Goal: Task Accomplishment & Management: Manage account settings

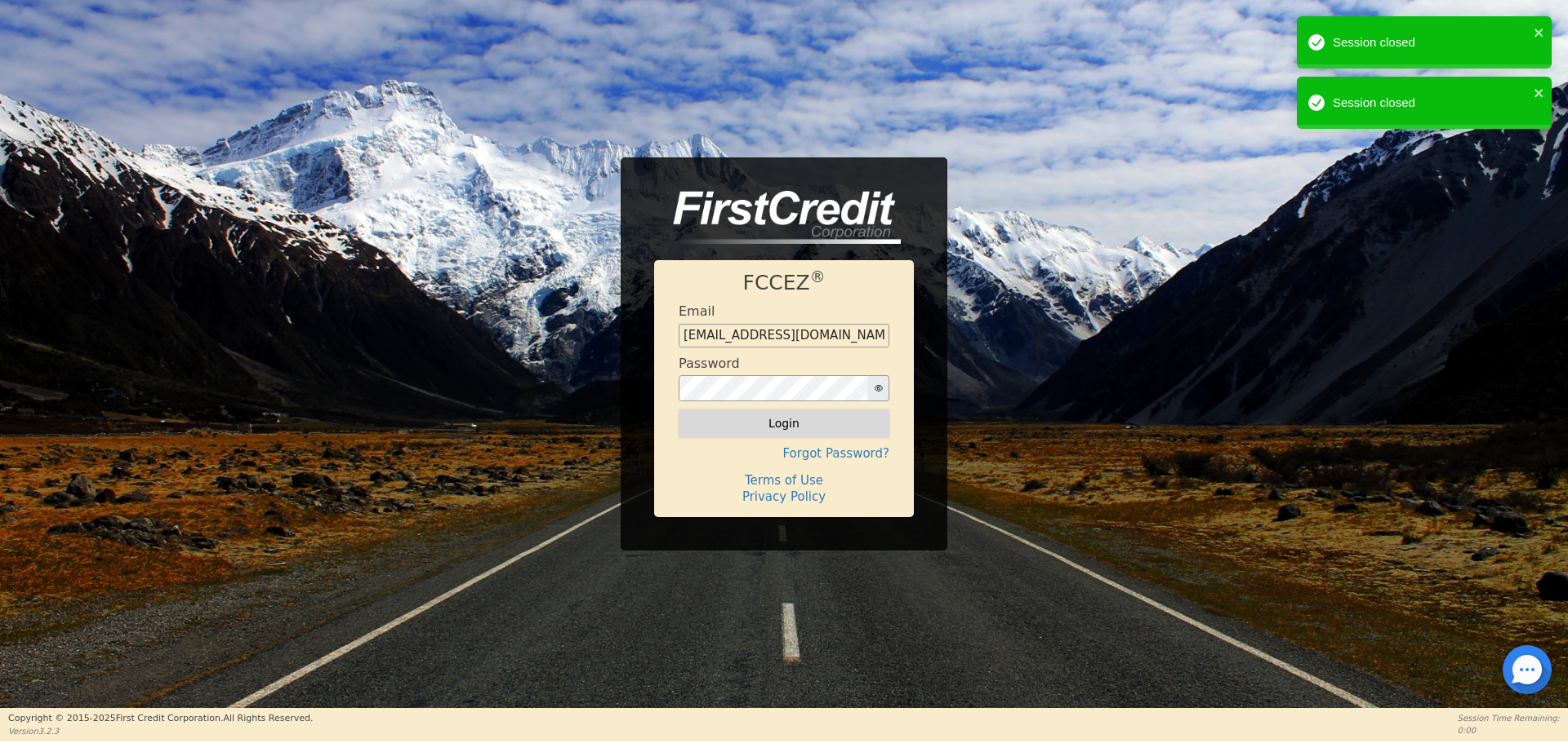
click at [801, 423] on button "Login" at bounding box center [784, 423] width 210 height 28
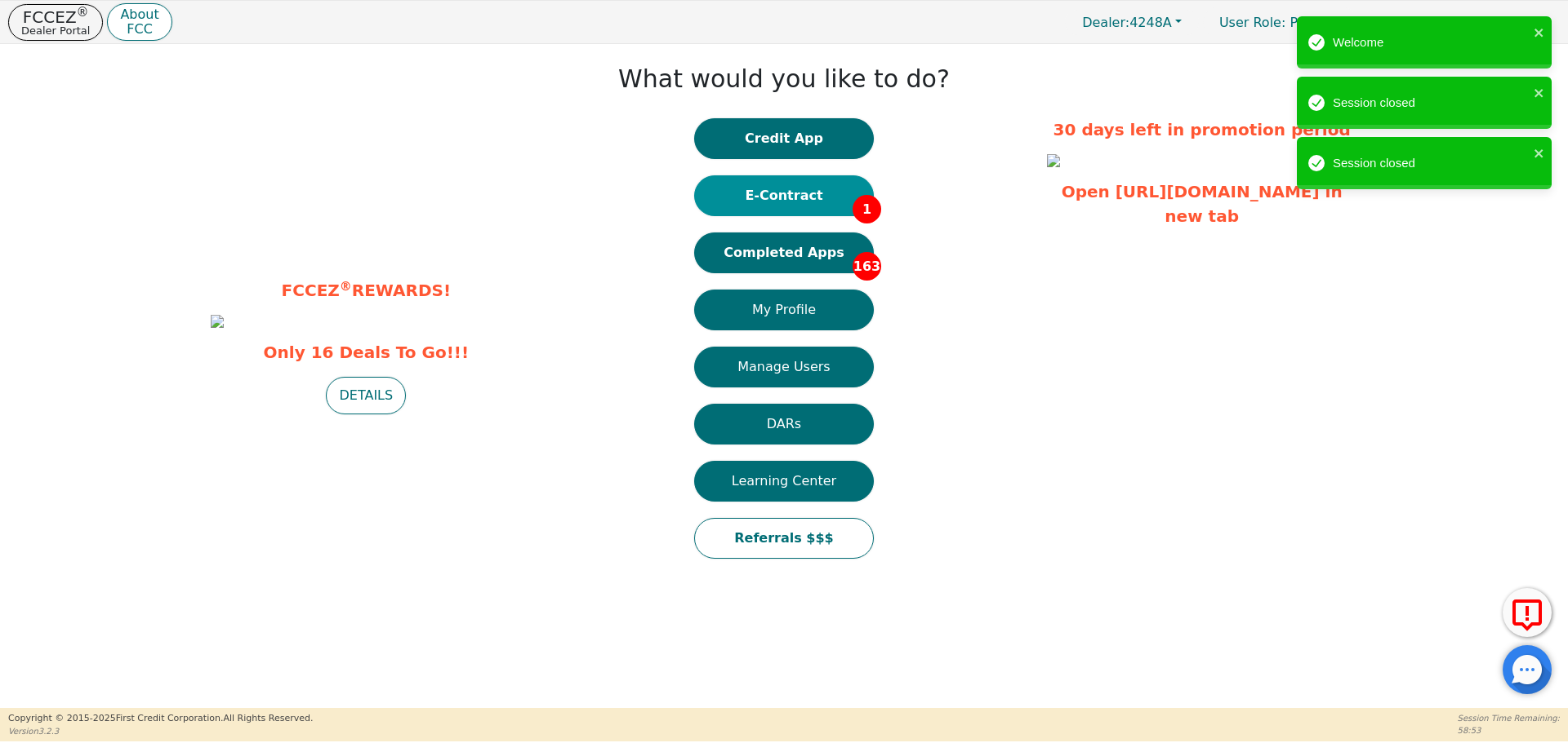
click at [796, 196] on button "E-Contract 1" at bounding box center [784, 196] width 179 height 40
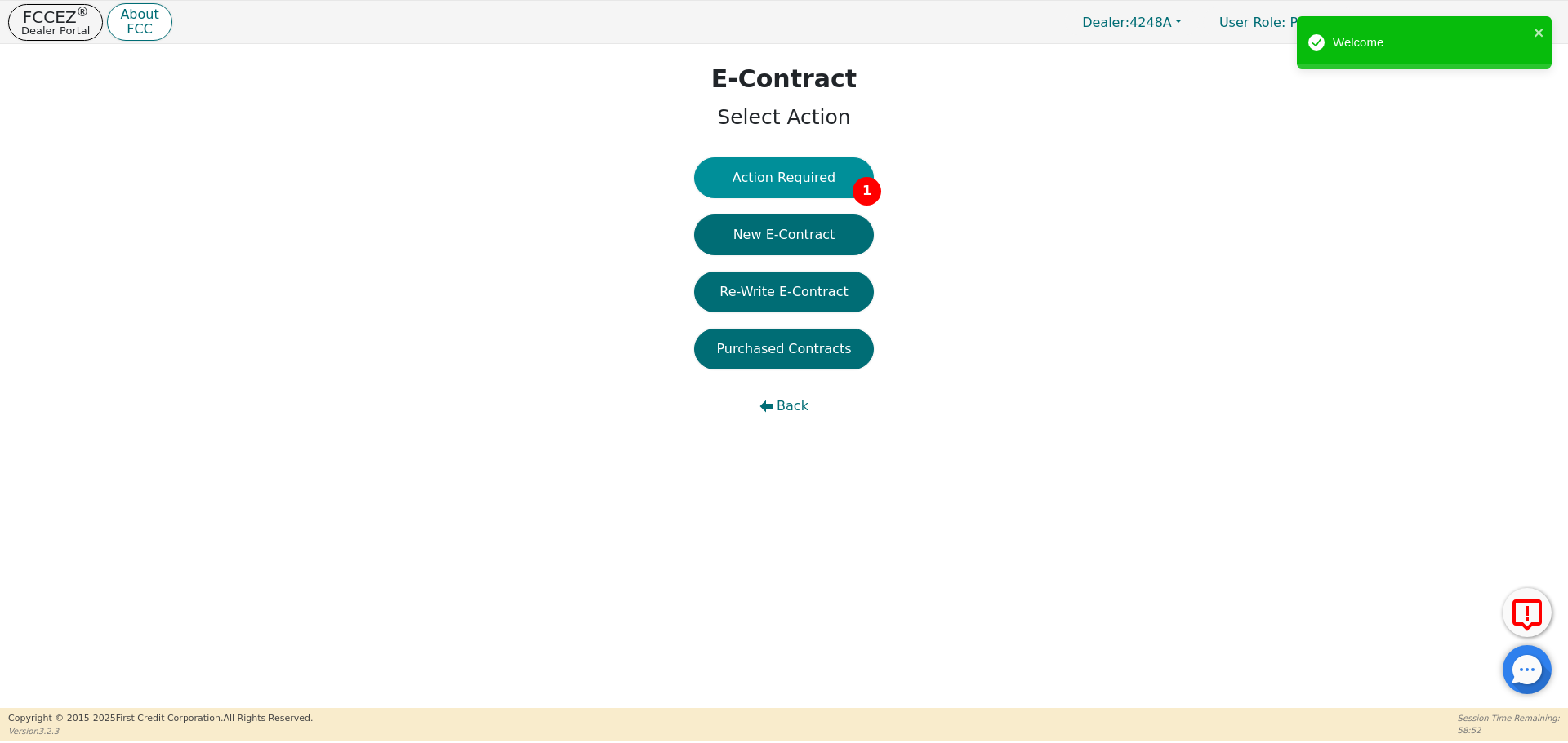
click at [801, 175] on button "Action Required 1" at bounding box center [784, 177] width 179 height 40
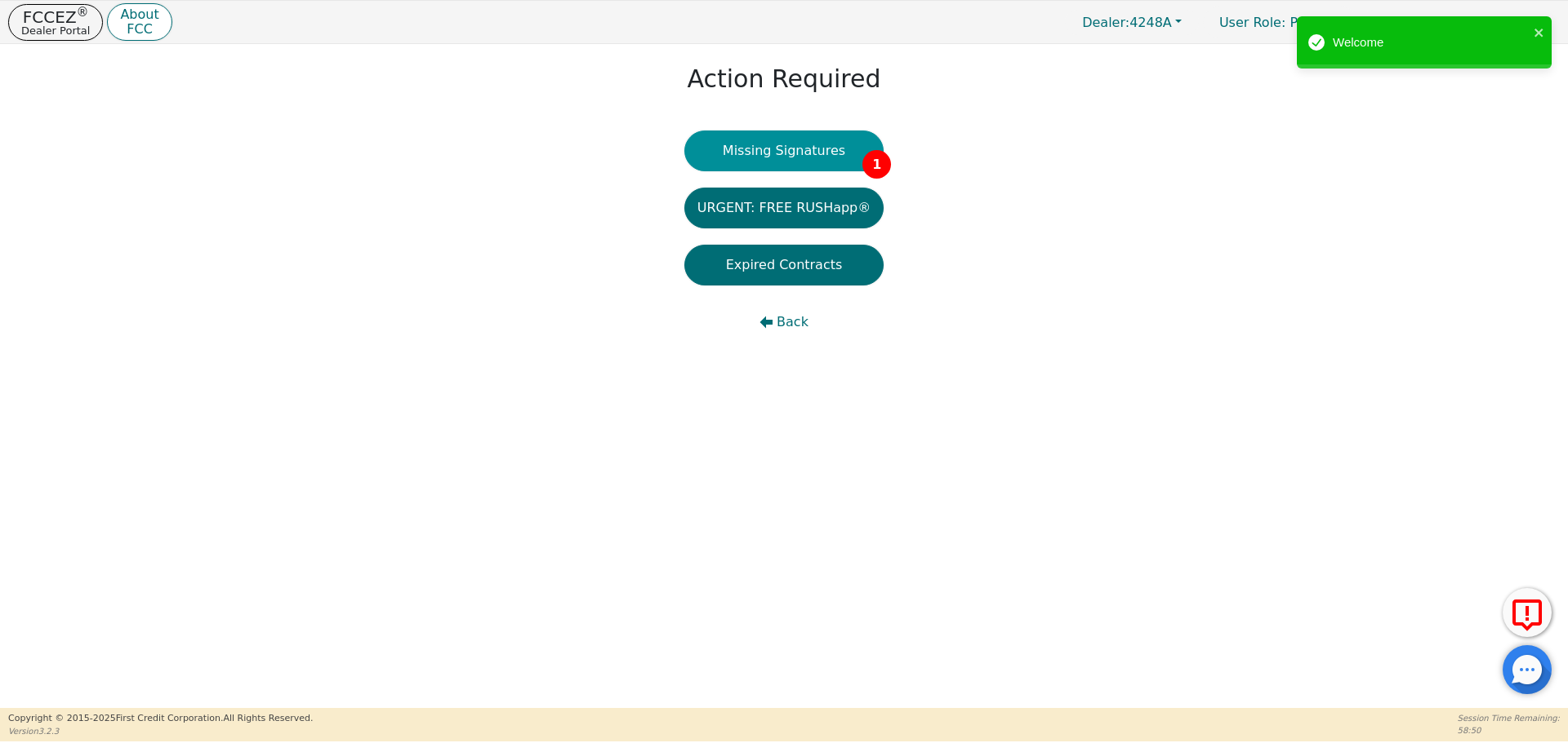
click at [818, 152] on button "Missing Signatures 1" at bounding box center [784, 150] width 200 height 40
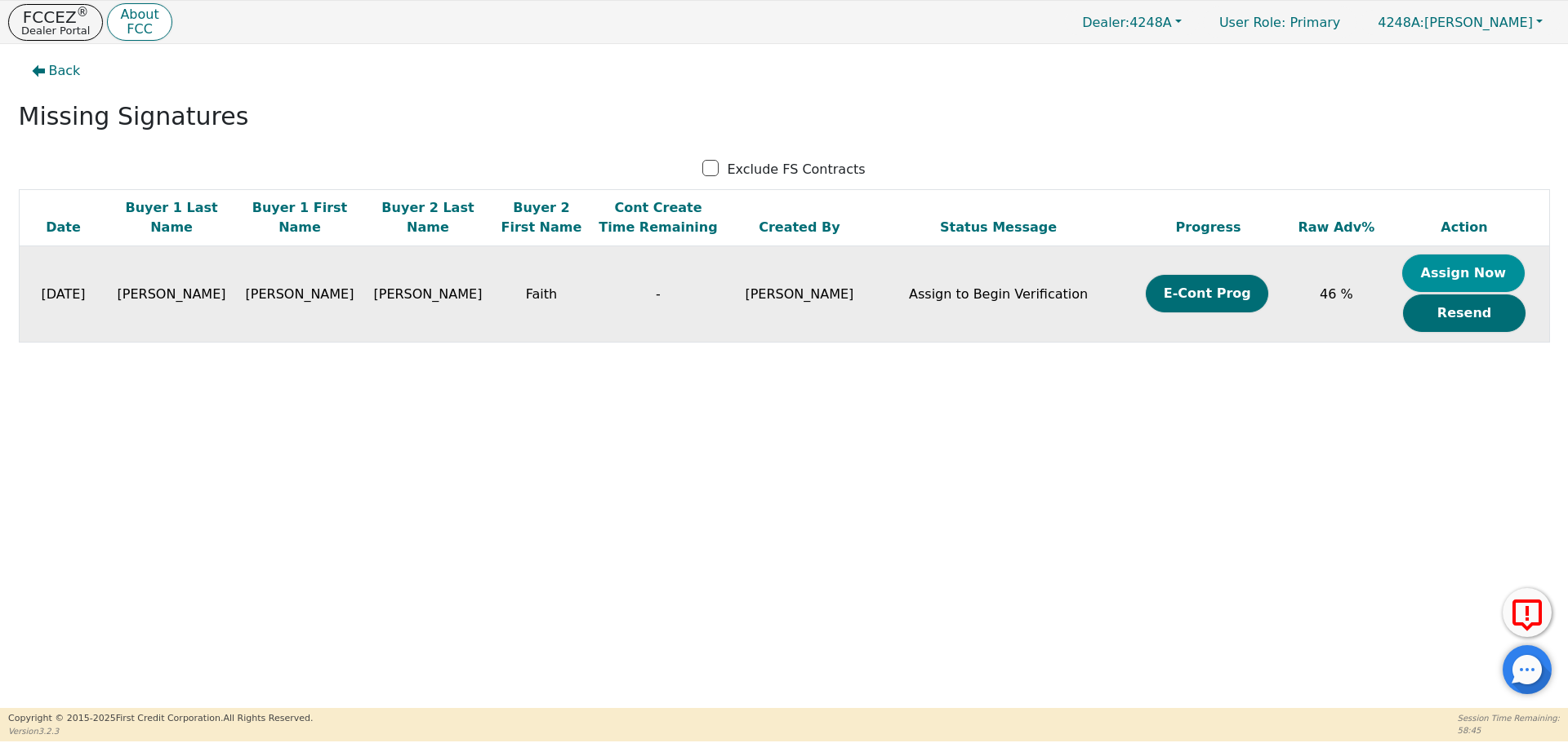
click at [1468, 270] on button "Assign Now" at bounding box center [1463, 273] width 122 height 38
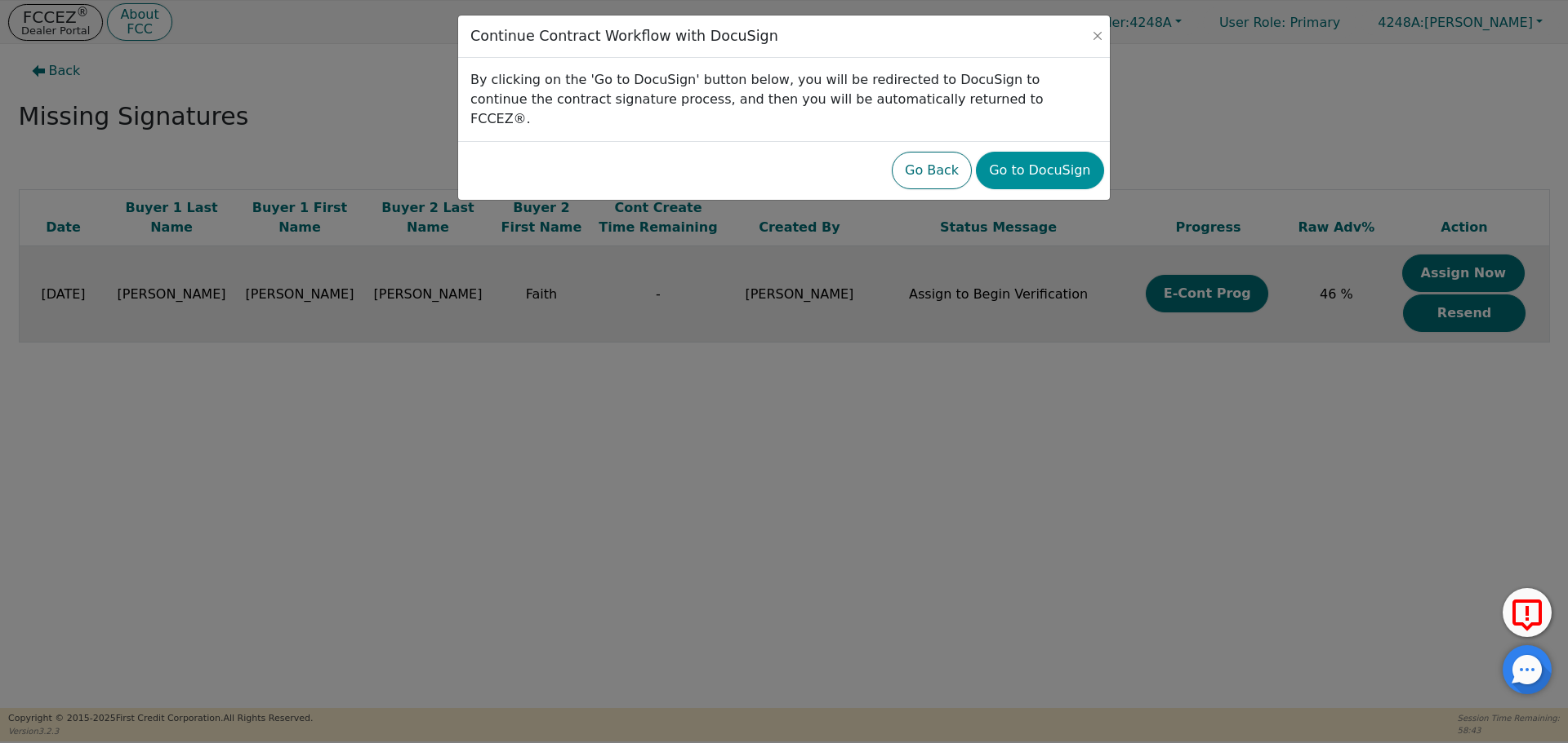
click at [1047, 151] on button "Go to DocuSign" at bounding box center [1040, 170] width 127 height 38
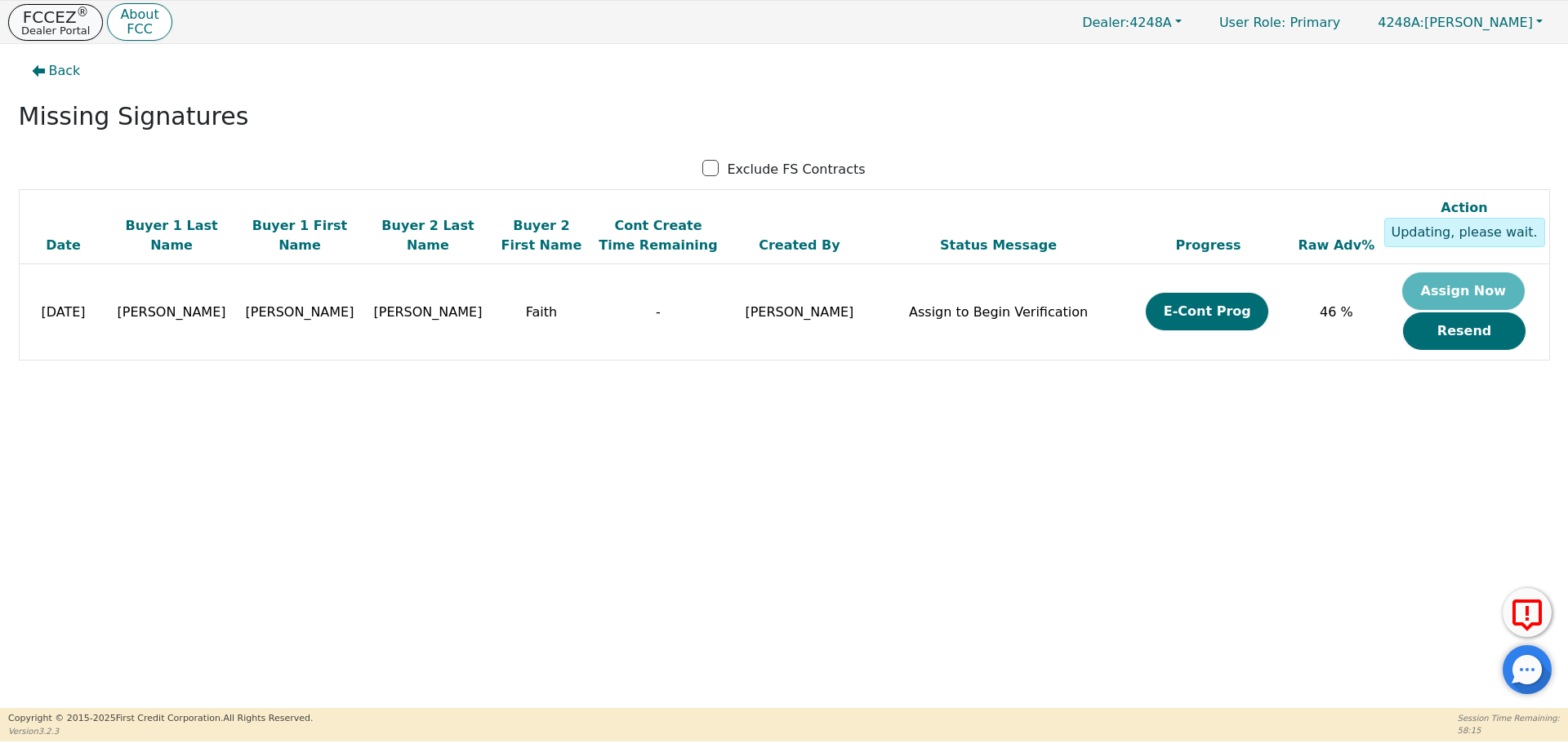
click at [58, 18] on p "FCCEZ ®" at bounding box center [55, 16] width 68 height 16
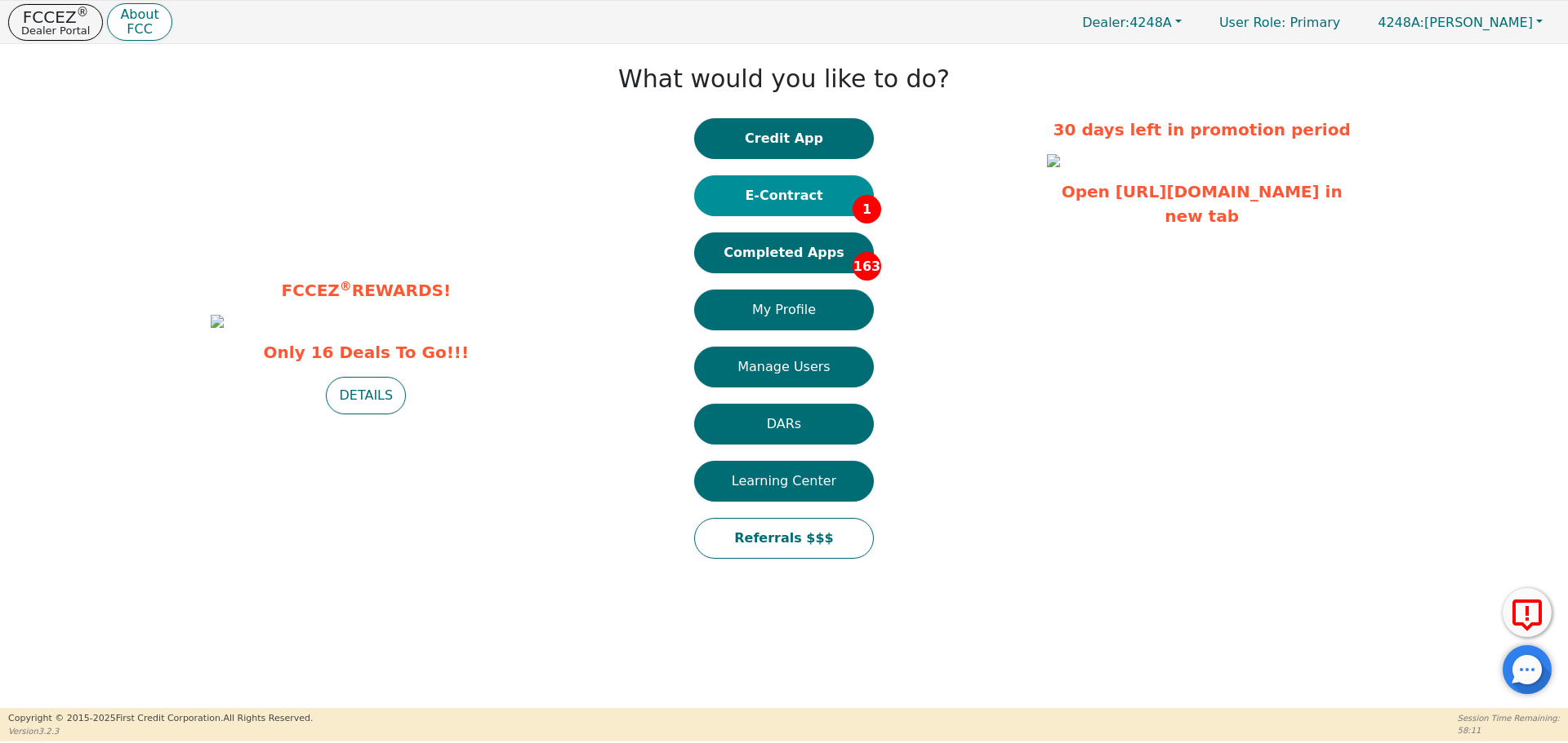
click at [791, 199] on button "E-Contract 1" at bounding box center [784, 196] width 179 height 40
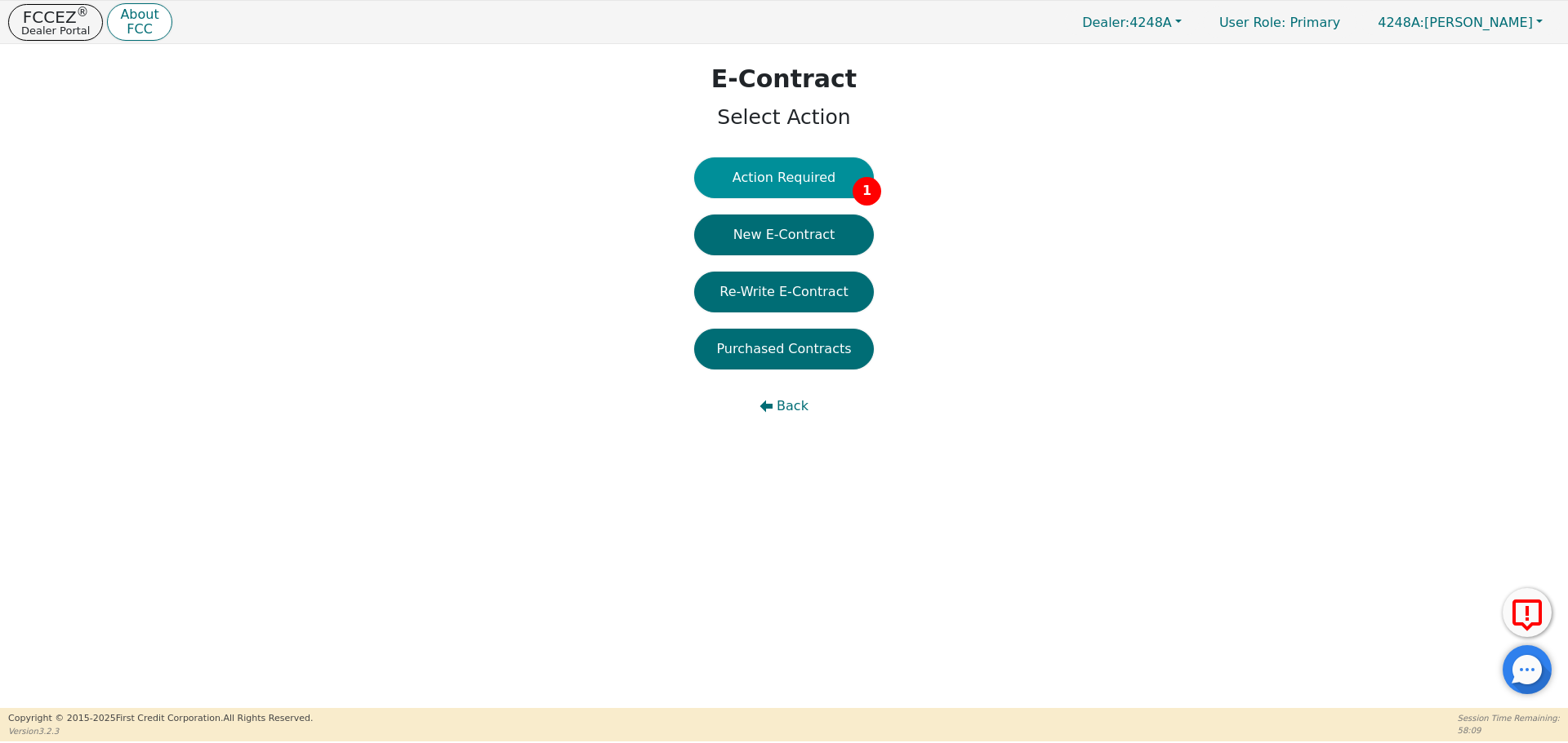
click at [807, 178] on button "Action Required 1" at bounding box center [784, 177] width 179 height 40
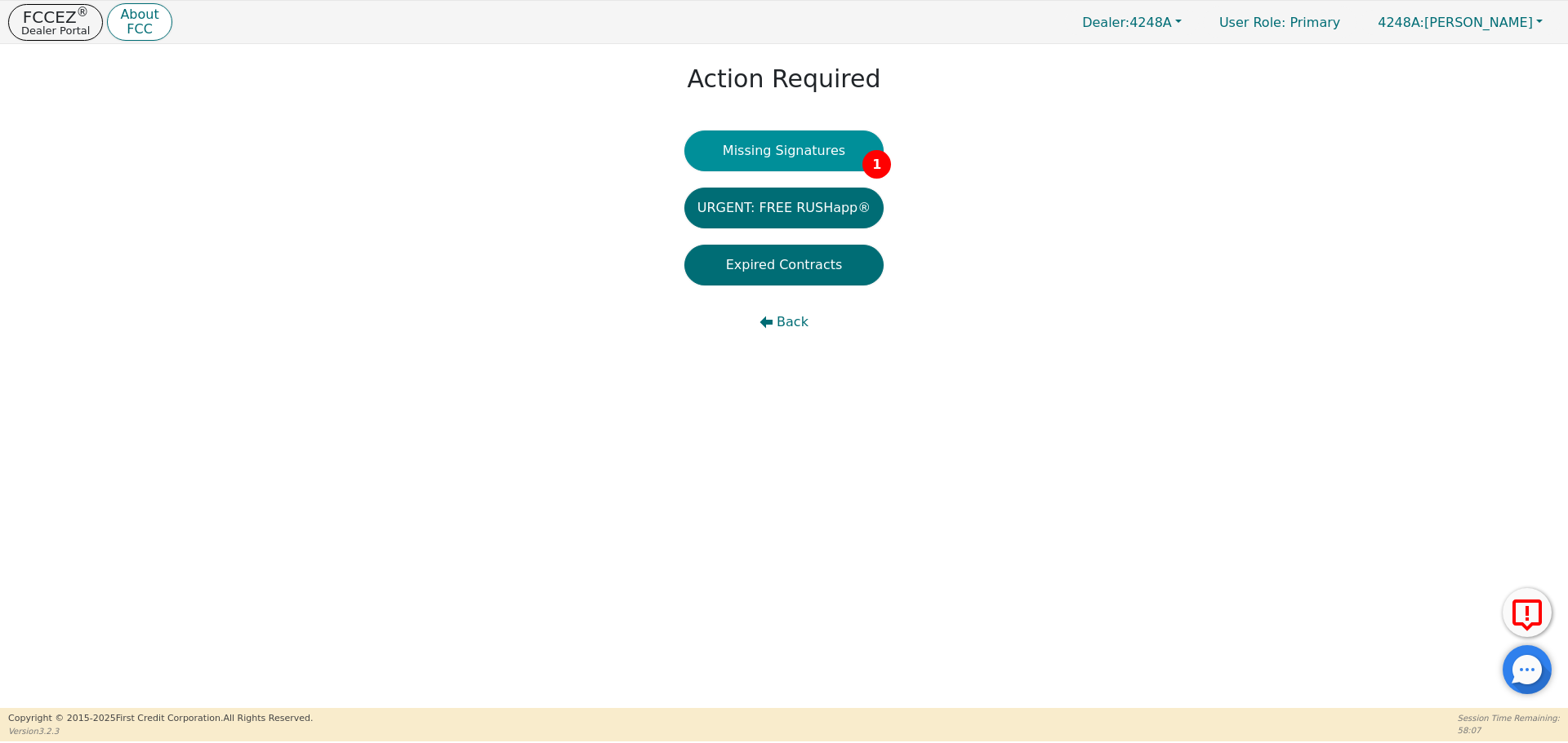
click at [759, 154] on button "Missing Signatures 1" at bounding box center [784, 150] width 200 height 40
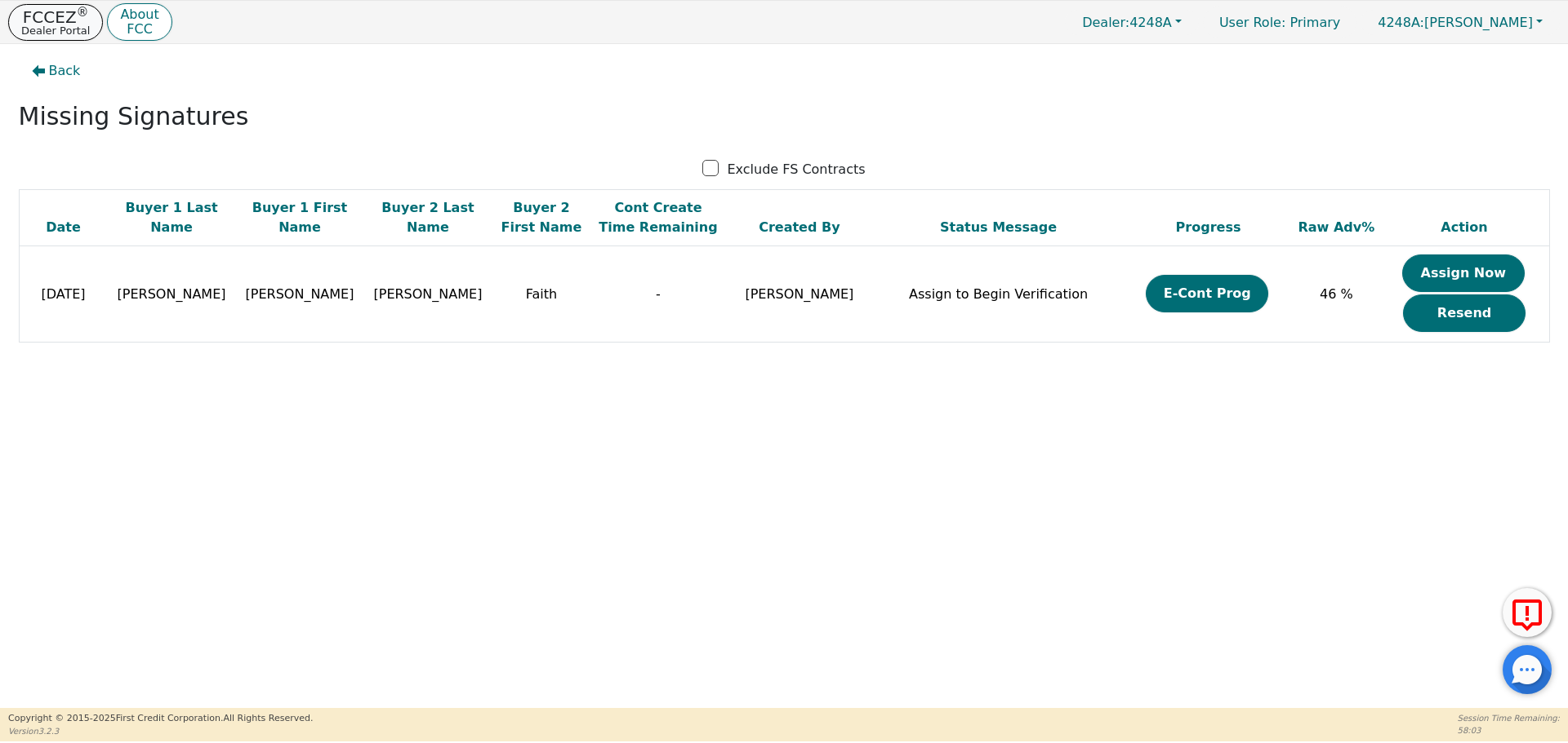
click at [48, 19] on p "FCCEZ ®" at bounding box center [55, 16] width 68 height 16
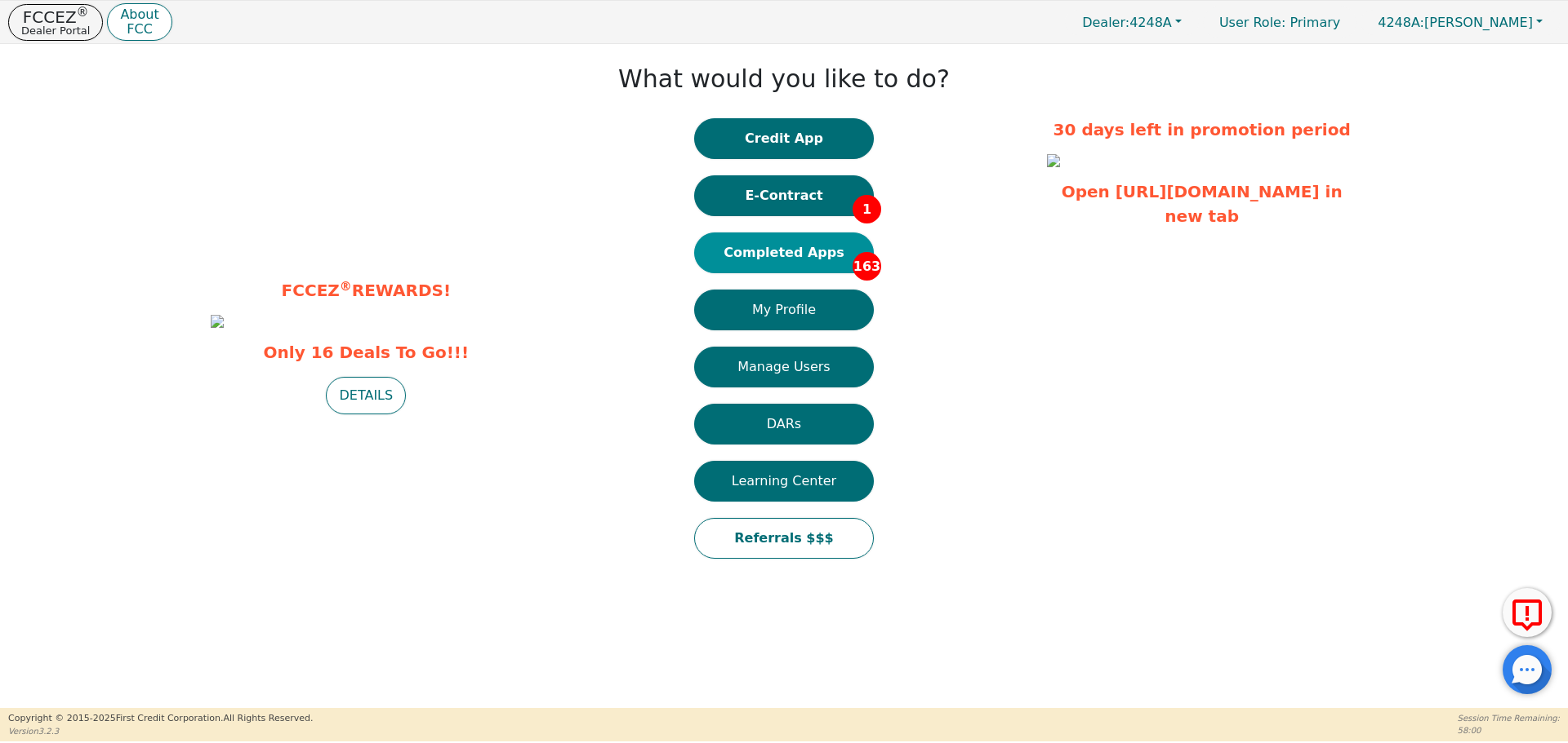
click at [779, 252] on button "Completed Apps 163" at bounding box center [784, 252] width 179 height 40
